Goal: Task Accomplishment & Management: Use online tool/utility

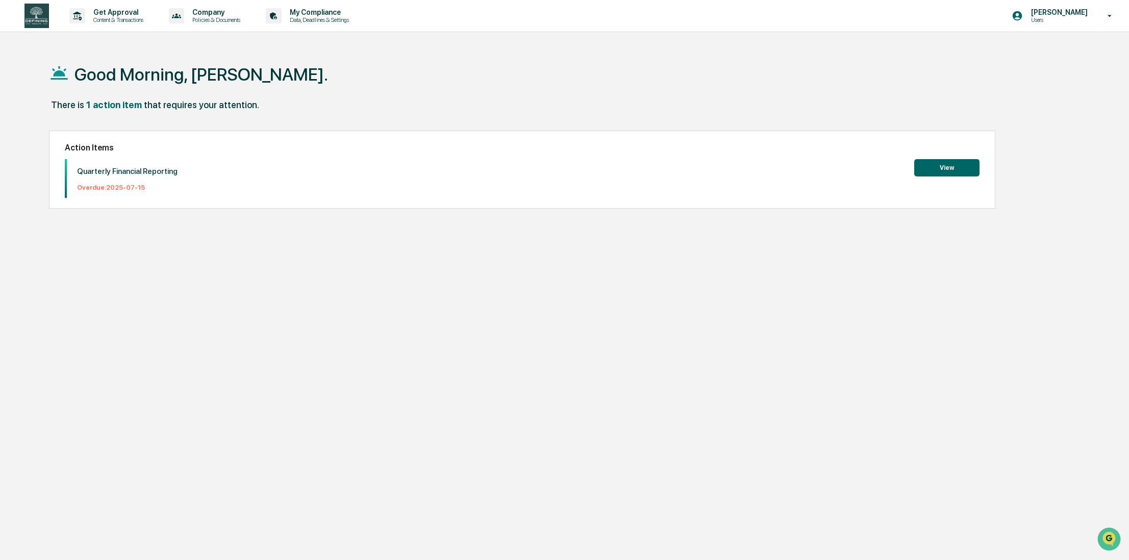
click at [940, 167] on button "View" at bounding box center [946, 167] width 65 height 17
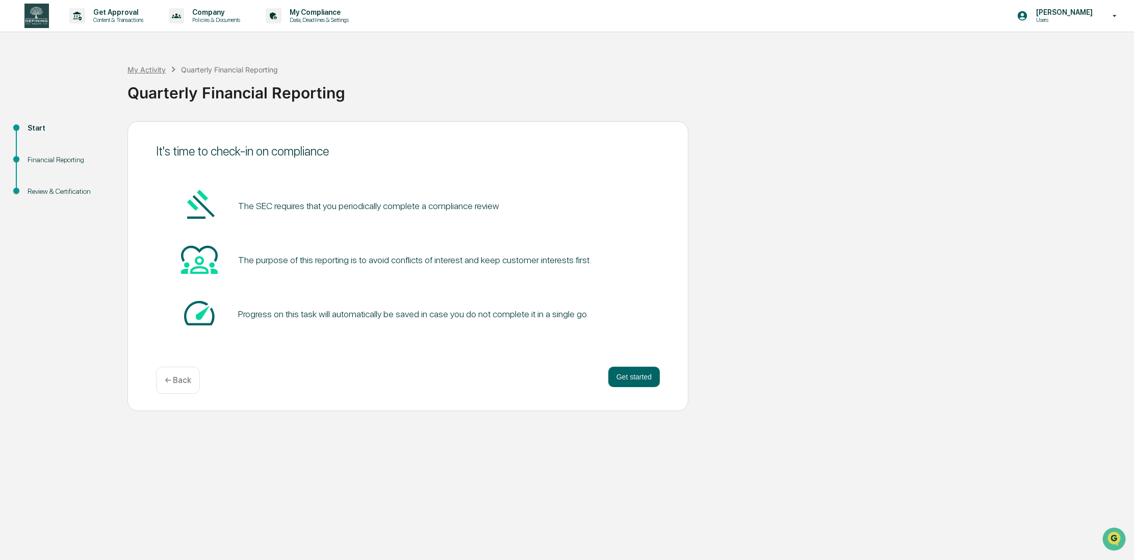
click at [158, 71] on div "My Activity" at bounding box center [146, 69] width 38 height 9
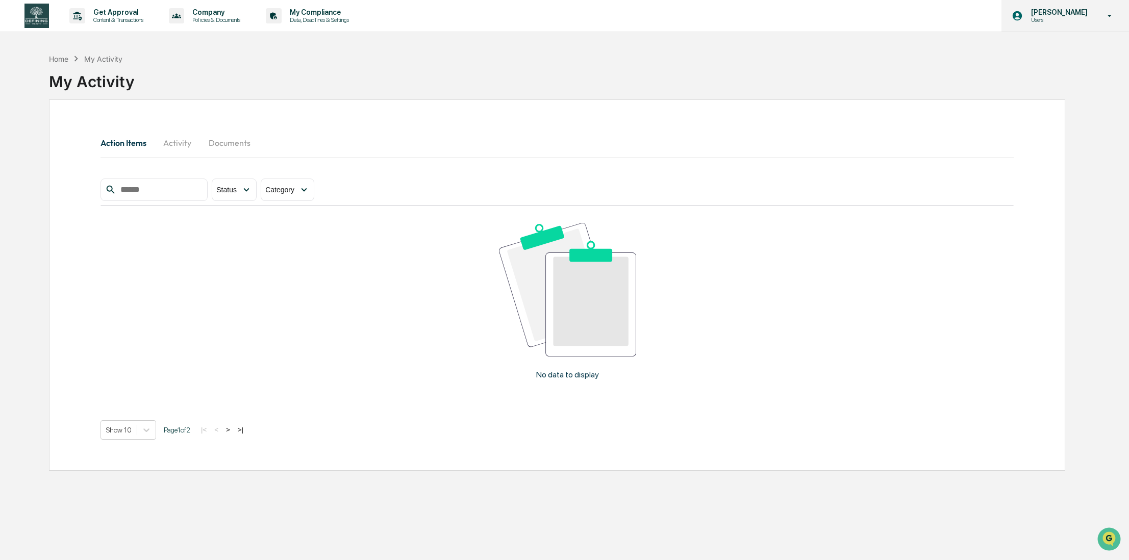
click at [1039, 16] on p "Users" at bounding box center [1058, 19] width 70 height 7
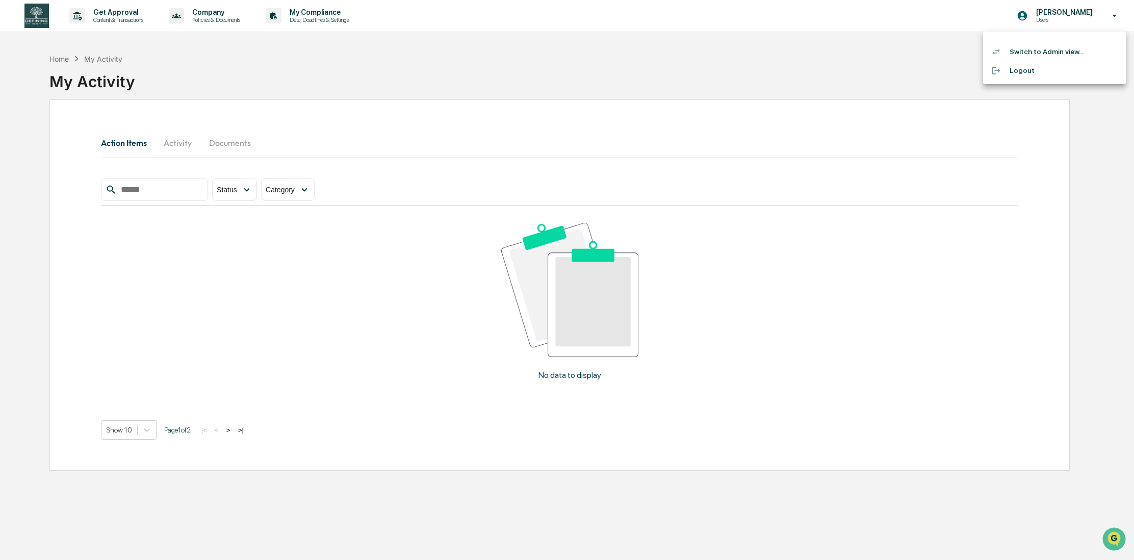
click at [1049, 58] on li "Switch to Admin view..." at bounding box center [1054, 51] width 143 height 19
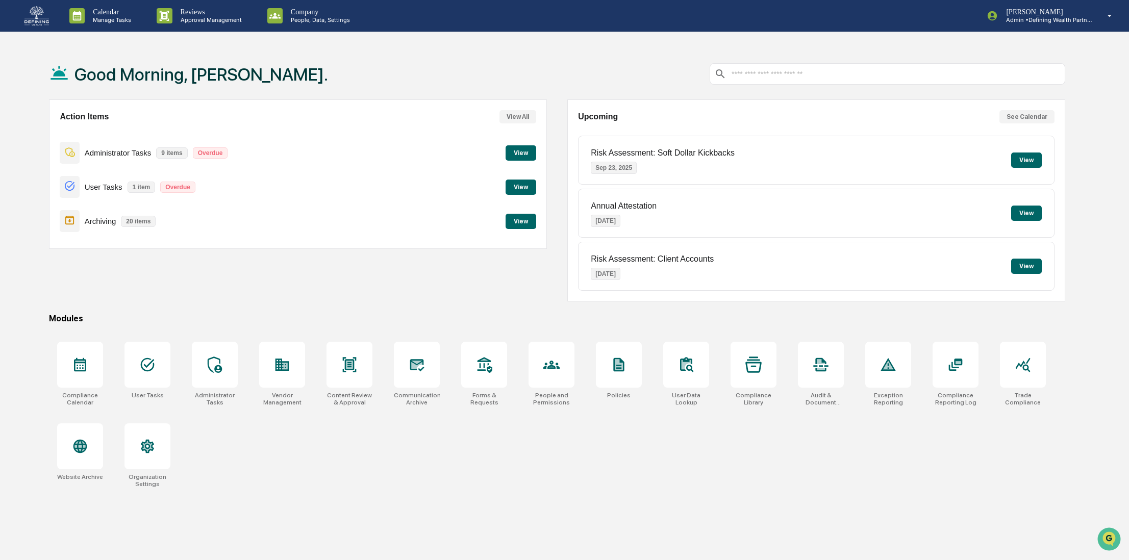
click at [513, 152] on button "View" at bounding box center [520, 152] width 31 height 15
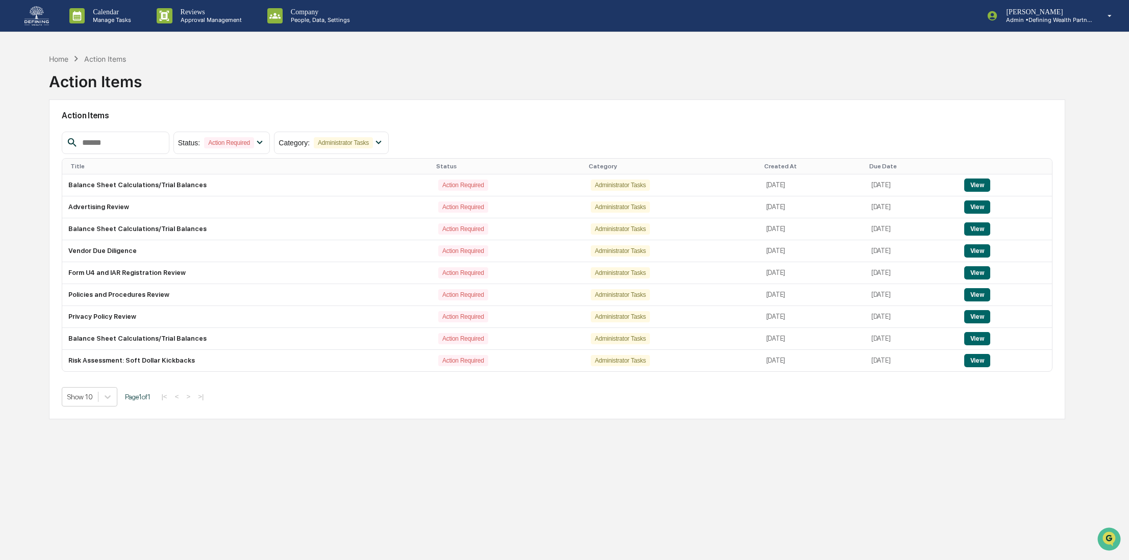
click at [348, 462] on div "Home Action Items Action Items Action Items Status : Action Required Select/Des…" at bounding box center [557, 328] width 1046 height 560
click at [983, 16] on div "Jacob Gardner Admin • Defining Wealth Partners" at bounding box center [1052, 16] width 152 height 32
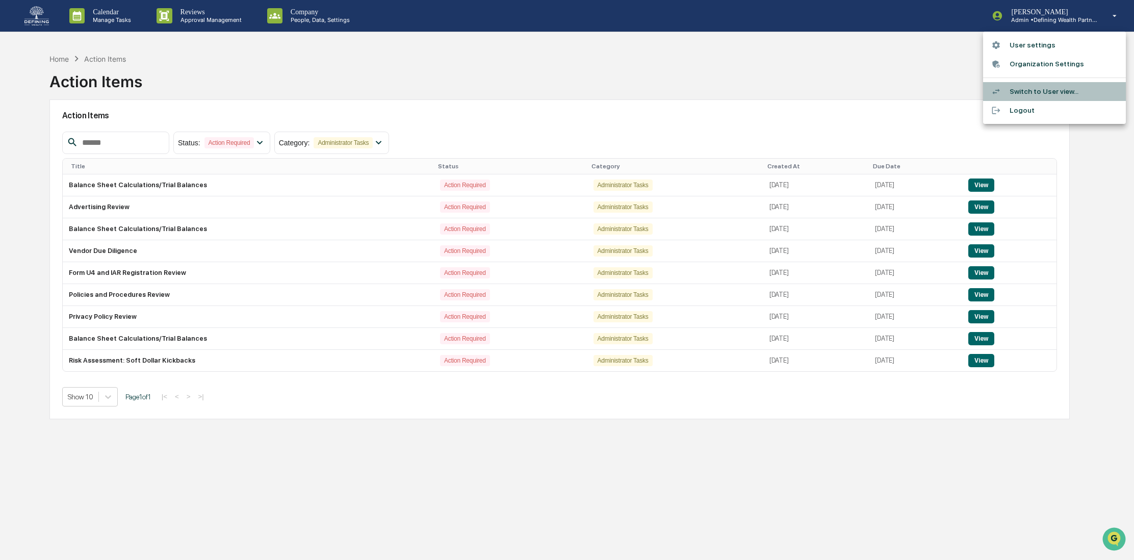
click at [1020, 95] on li "Switch to User view..." at bounding box center [1054, 91] width 143 height 19
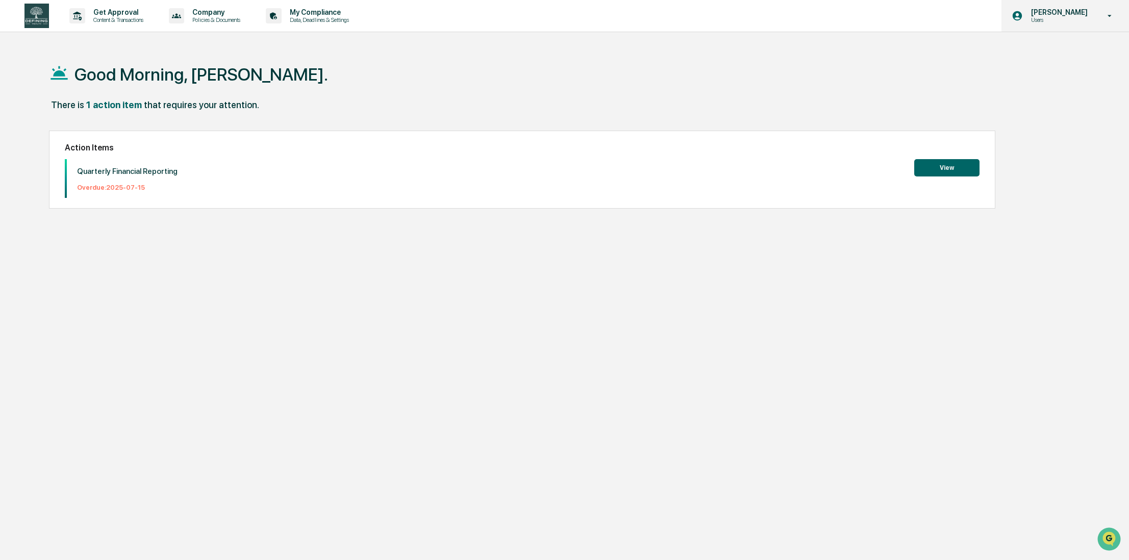
click at [1028, 9] on div "Jacob Gardner Users" at bounding box center [1064, 16] width 127 height 32
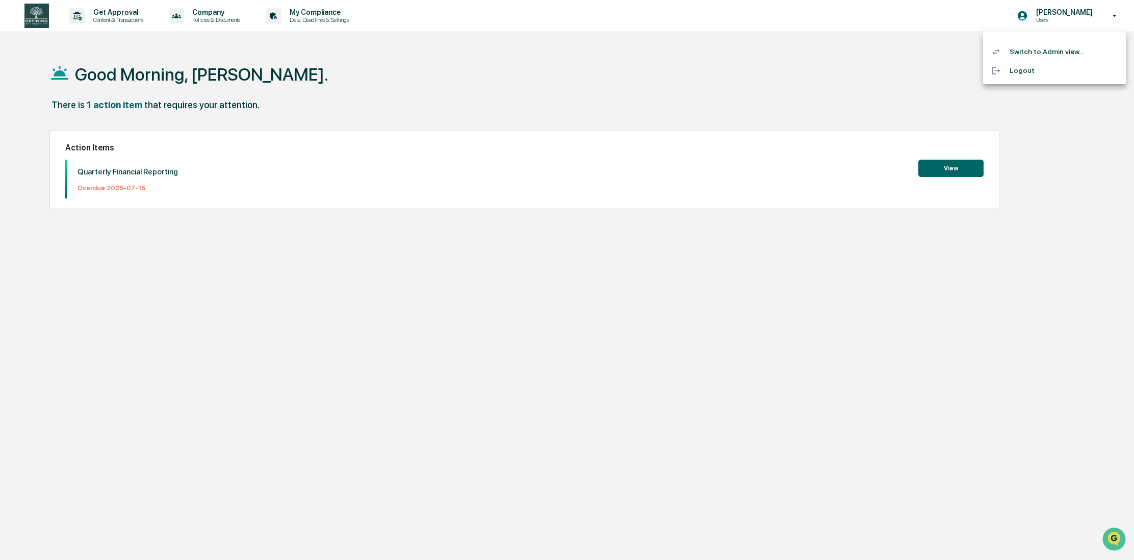
click at [180, 17] on div at bounding box center [567, 280] width 1134 height 560
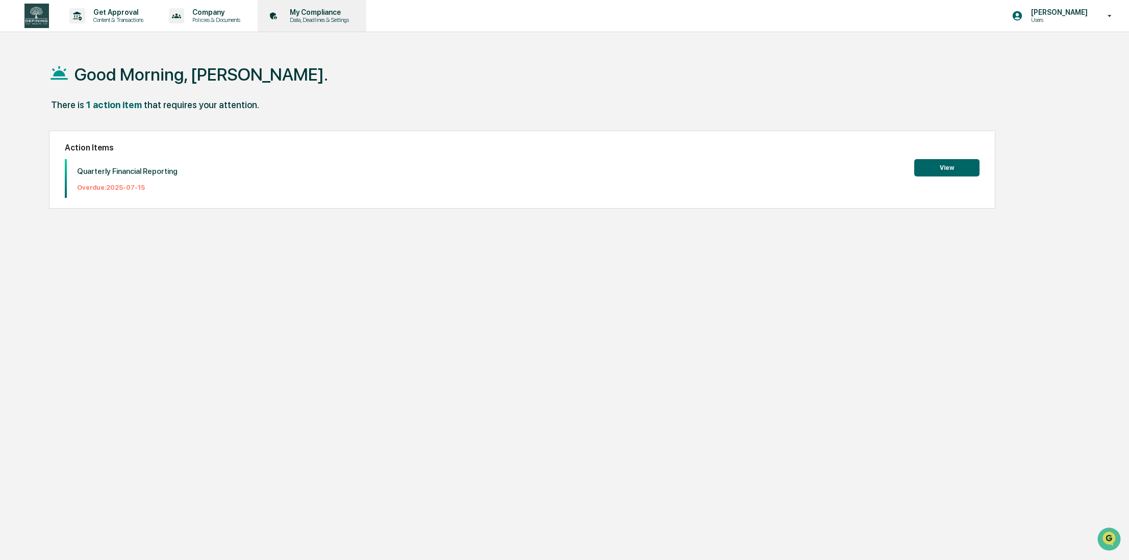
click at [330, 13] on p "My Compliance" at bounding box center [318, 12] width 72 height 8
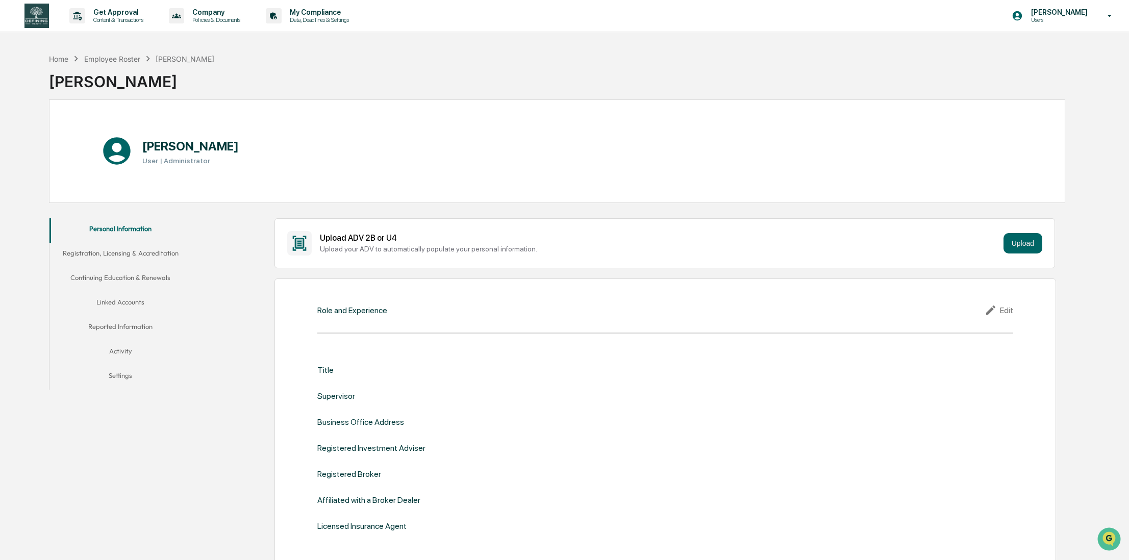
click at [120, 304] on button "Linked Accounts" at bounding box center [120, 304] width 142 height 24
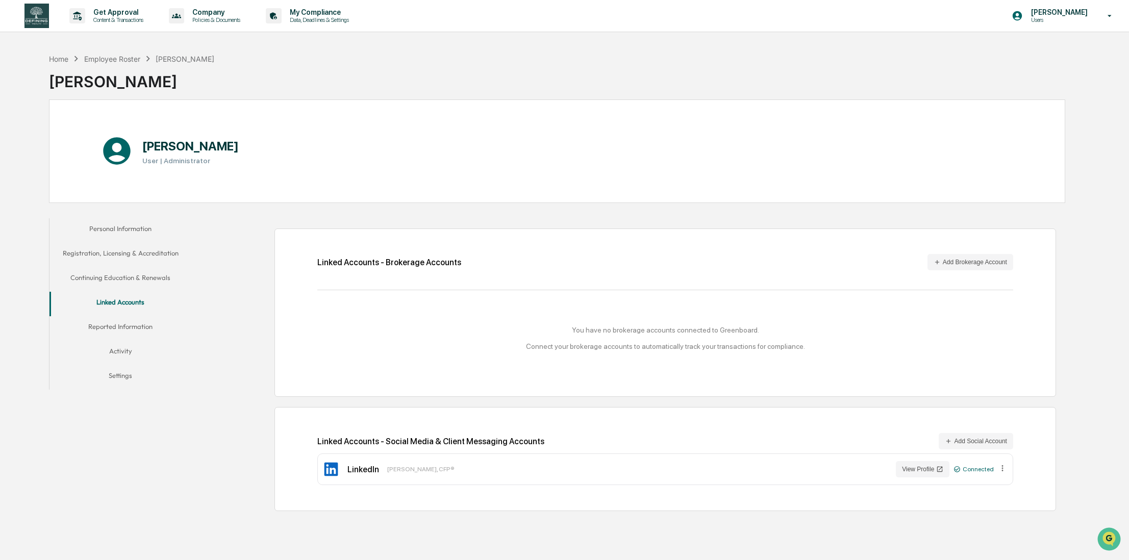
drag, startPoint x: 1091, startPoint y: 10, endPoint x: 1089, endPoint y: 17, distance: 6.8
click at [1090, 10] on p "[PERSON_NAME]" at bounding box center [1058, 12] width 70 height 8
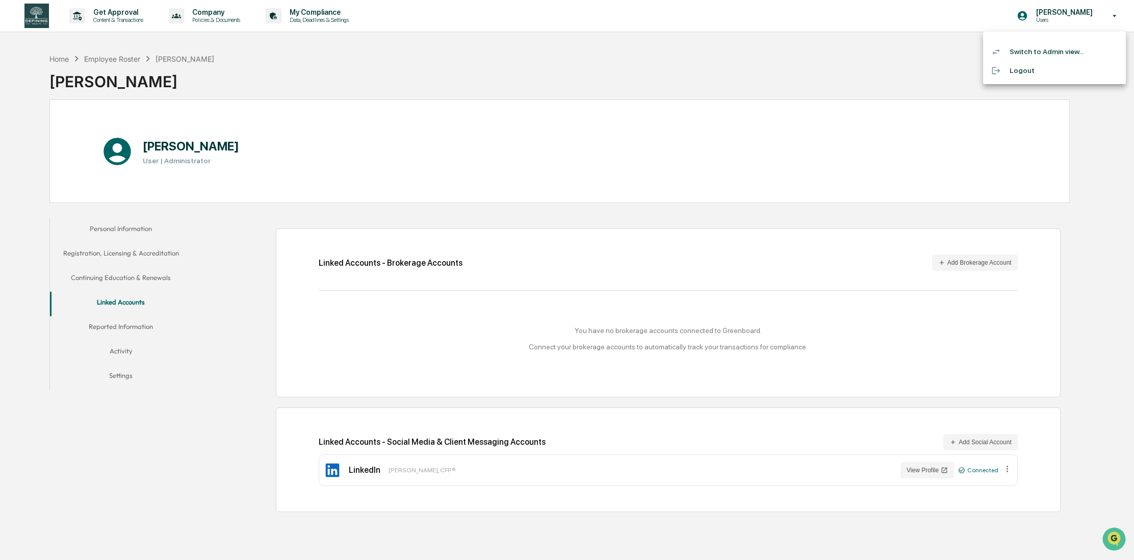
click at [1061, 55] on li "Switch to Admin view..." at bounding box center [1054, 51] width 143 height 19
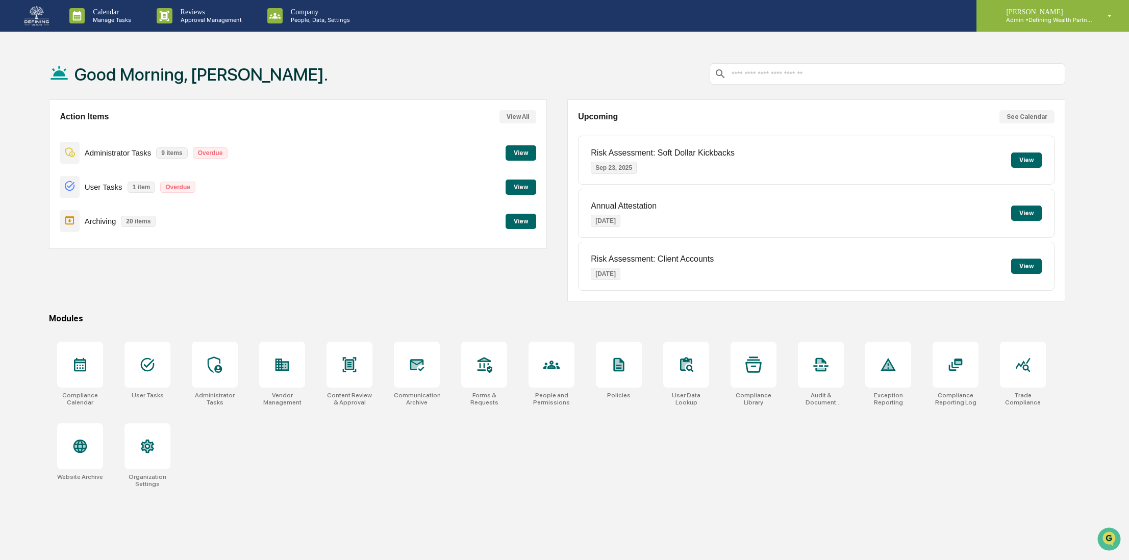
click at [1029, 17] on p "Admin • Defining Wealth Partners" at bounding box center [1045, 19] width 95 height 7
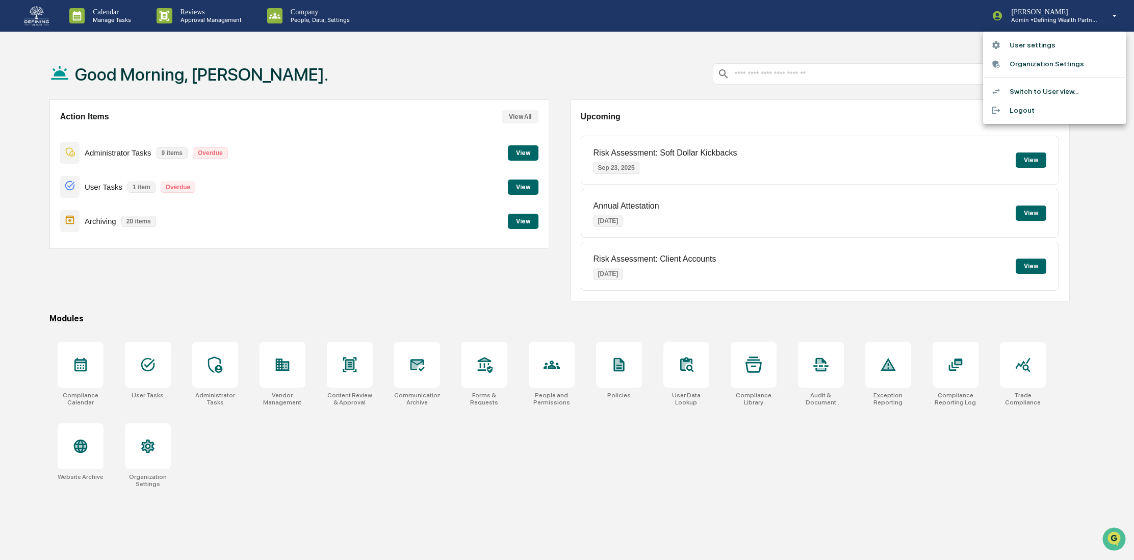
click at [1037, 92] on li "Switch to User view..." at bounding box center [1054, 91] width 143 height 19
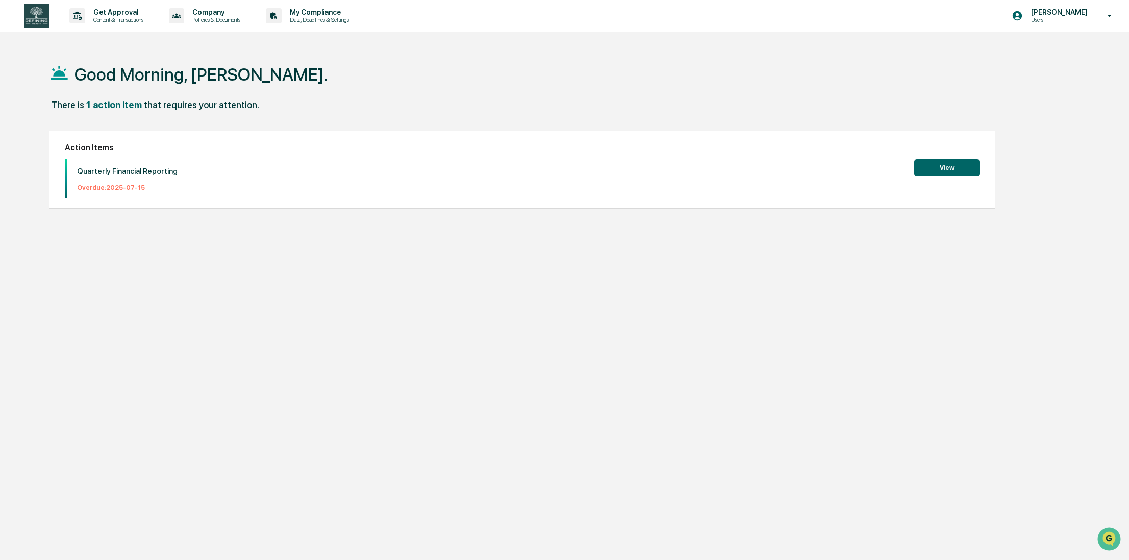
click at [256, 92] on div "Good Morning, Jacob." at bounding box center [557, 73] width 1016 height 51
click at [1039, 23] on p "Users" at bounding box center [1058, 19] width 70 height 7
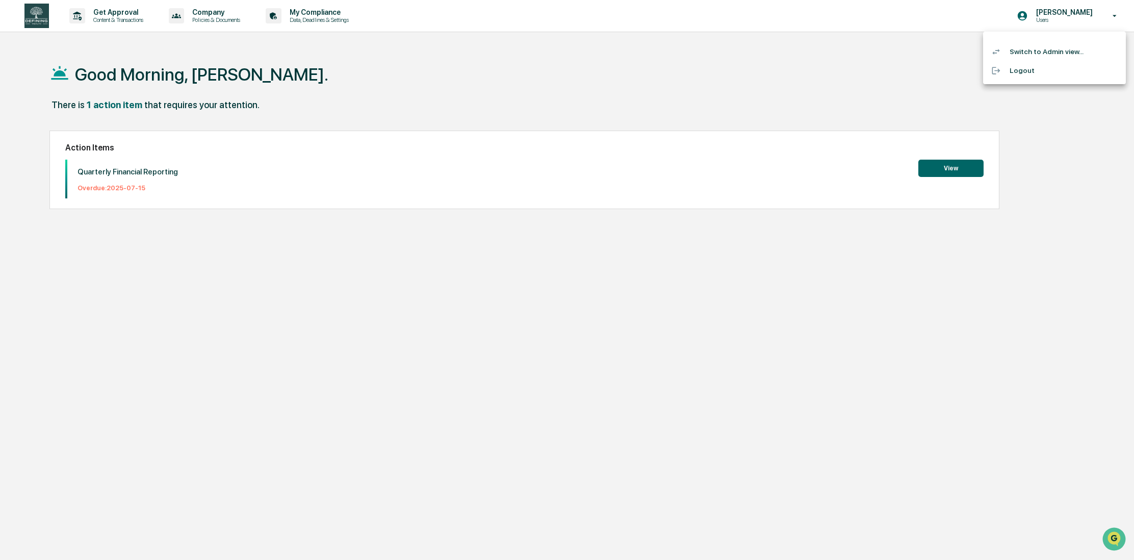
click at [1024, 52] on li "Switch to Admin view..." at bounding box center [1054, 51] width 143 height 19
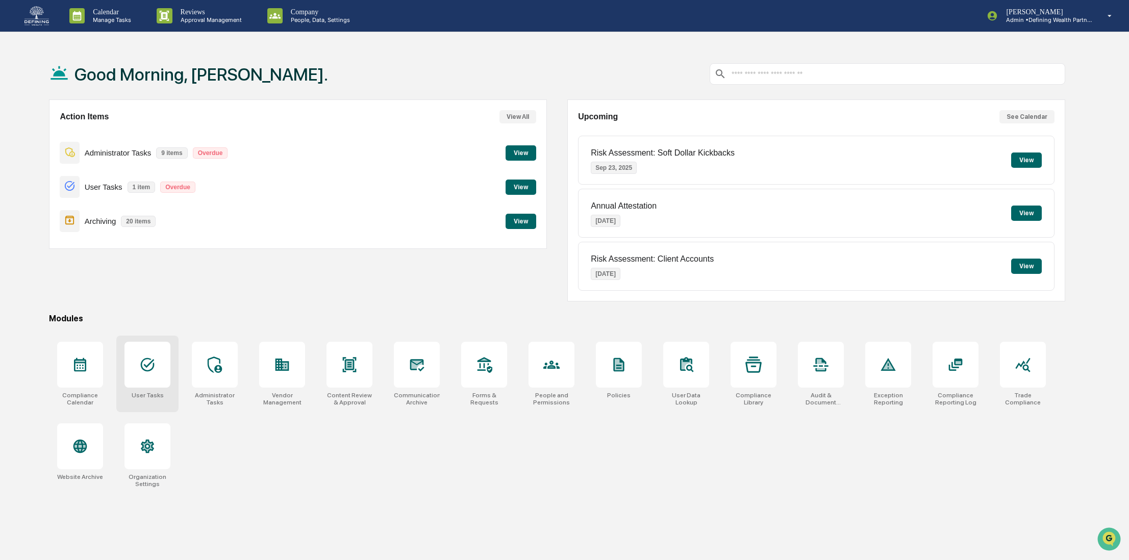
click at [139, 364] on div at bounding box center [147, 365] width 46 height 46
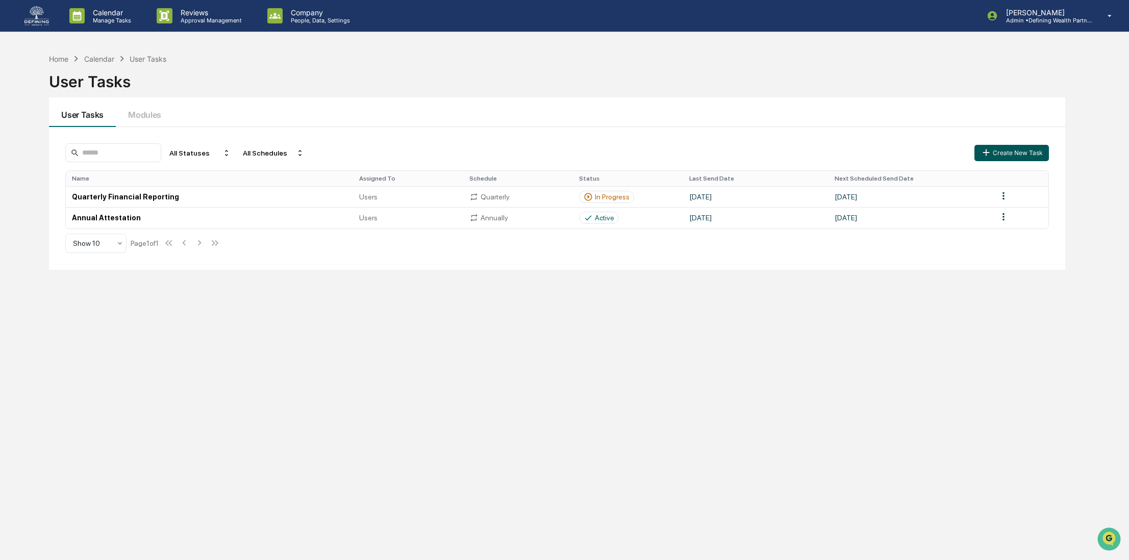
click at [998, 149] on button "Create New Task" at bounding box center [1011, 153] width 74 height 16
